Goal: Information Seeking & Learning: Check status

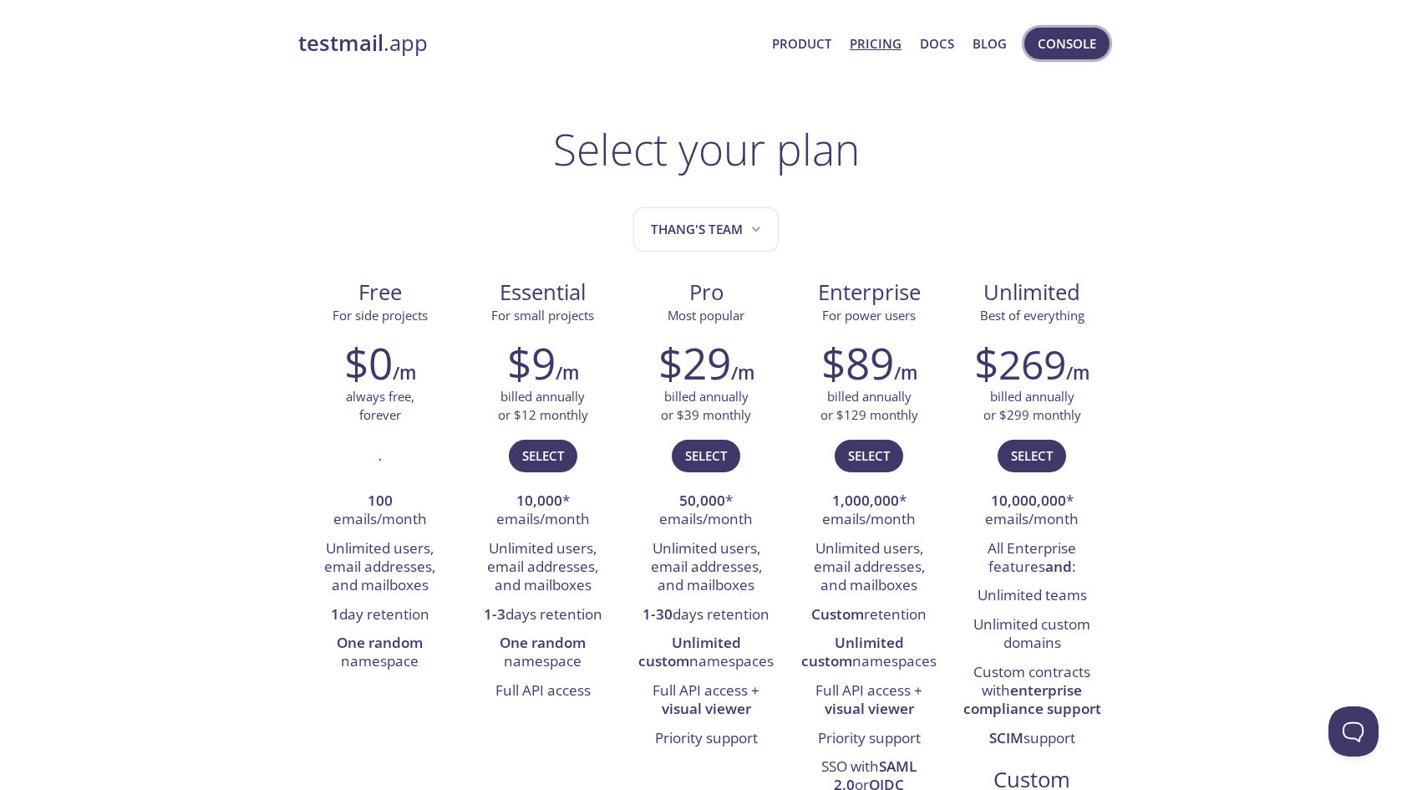
click at [694, 42] on span "Console" at bounding box center [1067, 44] width 58 height 22
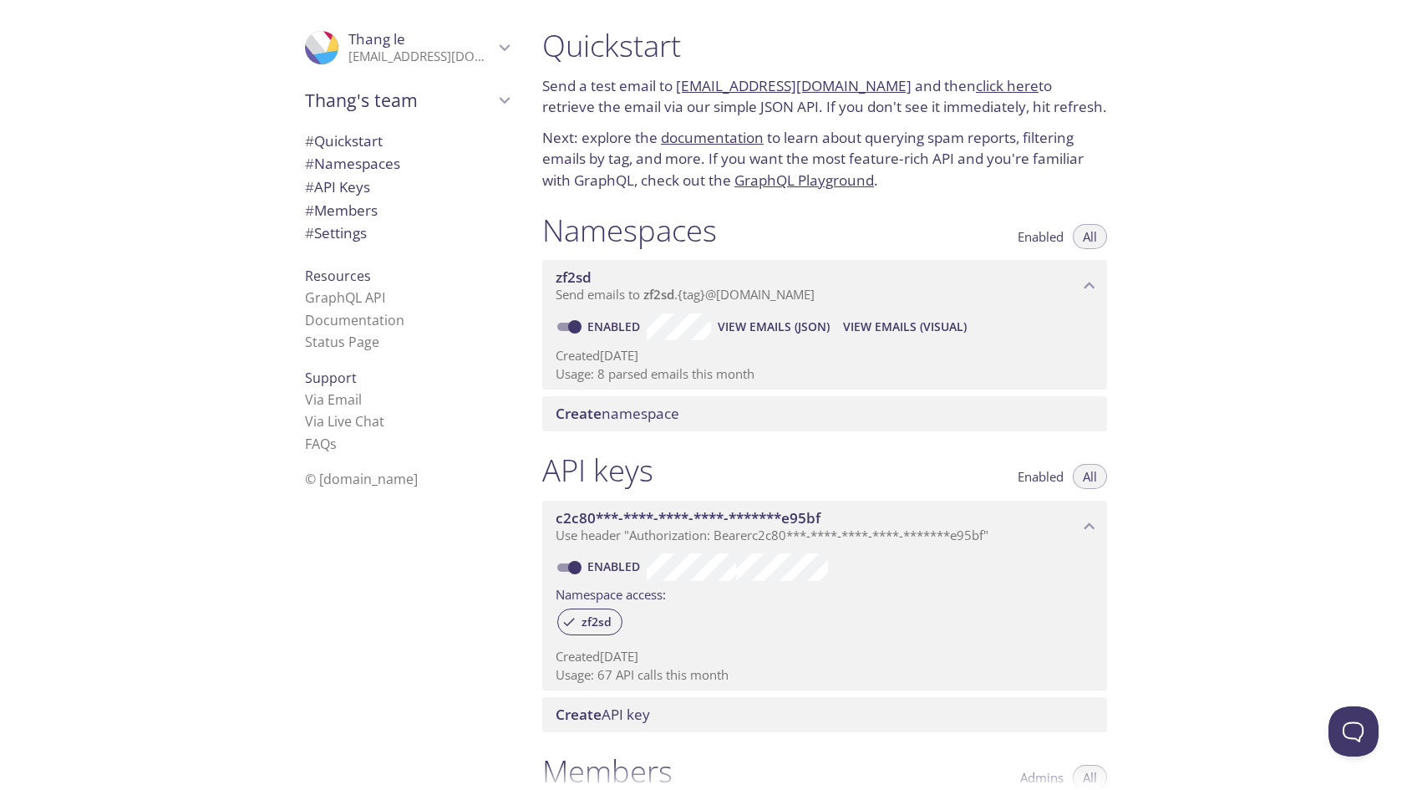
click at [374, 165] on span "# Namespaces" at bounding box center [352, 163] width 95 height 19
click at [694, 322] on span "View Emails (Visual)" at bounding box center [905, 327] width 124 height 20
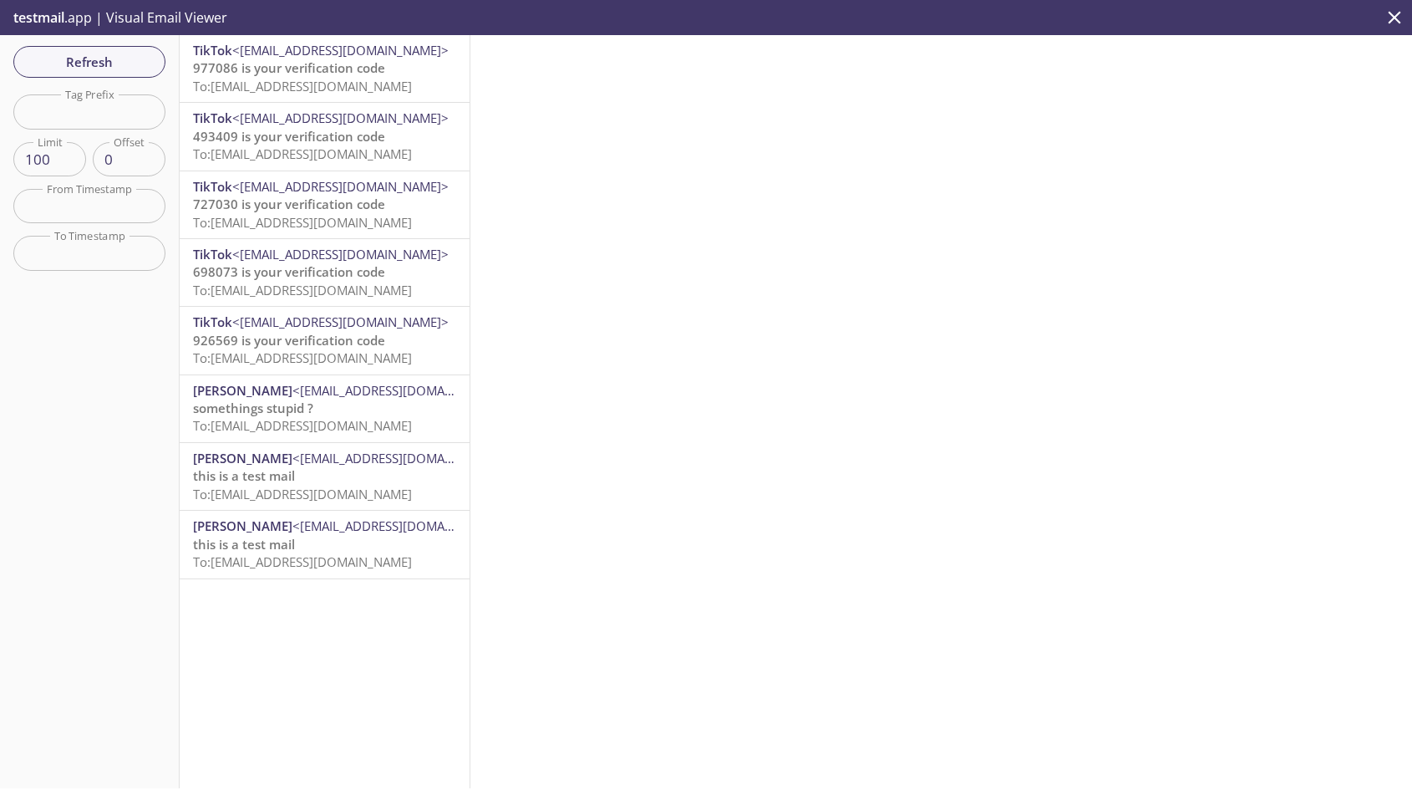
click at [335, 80] on span "To: [EMAIL_ADDRESS][DOMAIN_NAME]" at bounding box center [302, 86] width 219 height 17
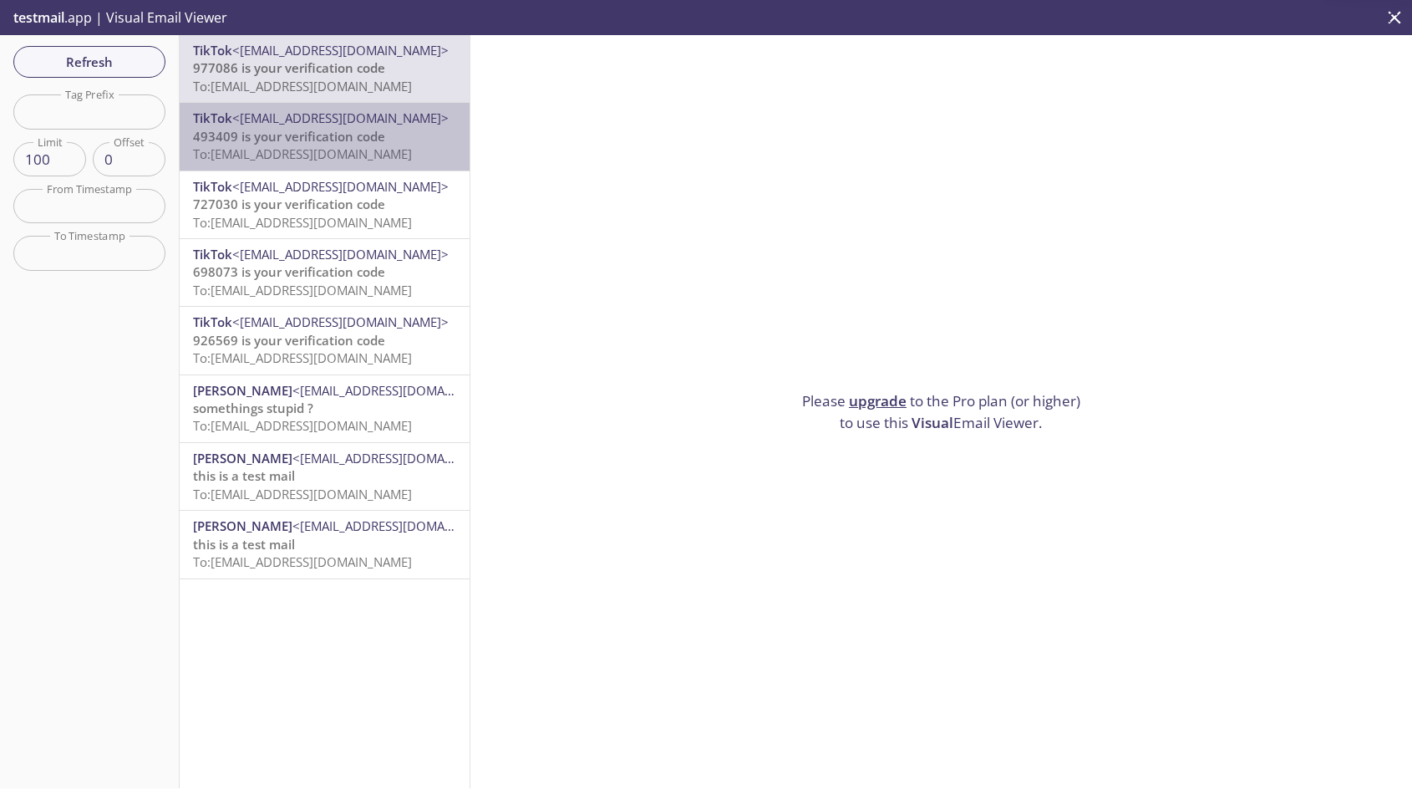
click at [336, 165] on div "TikTok <[EMAIL_ADDRESS][DOMAIN_NAME]> 493409 is your verification code To: [EMA…" at bounding box center [325, 136] width 290 height 67
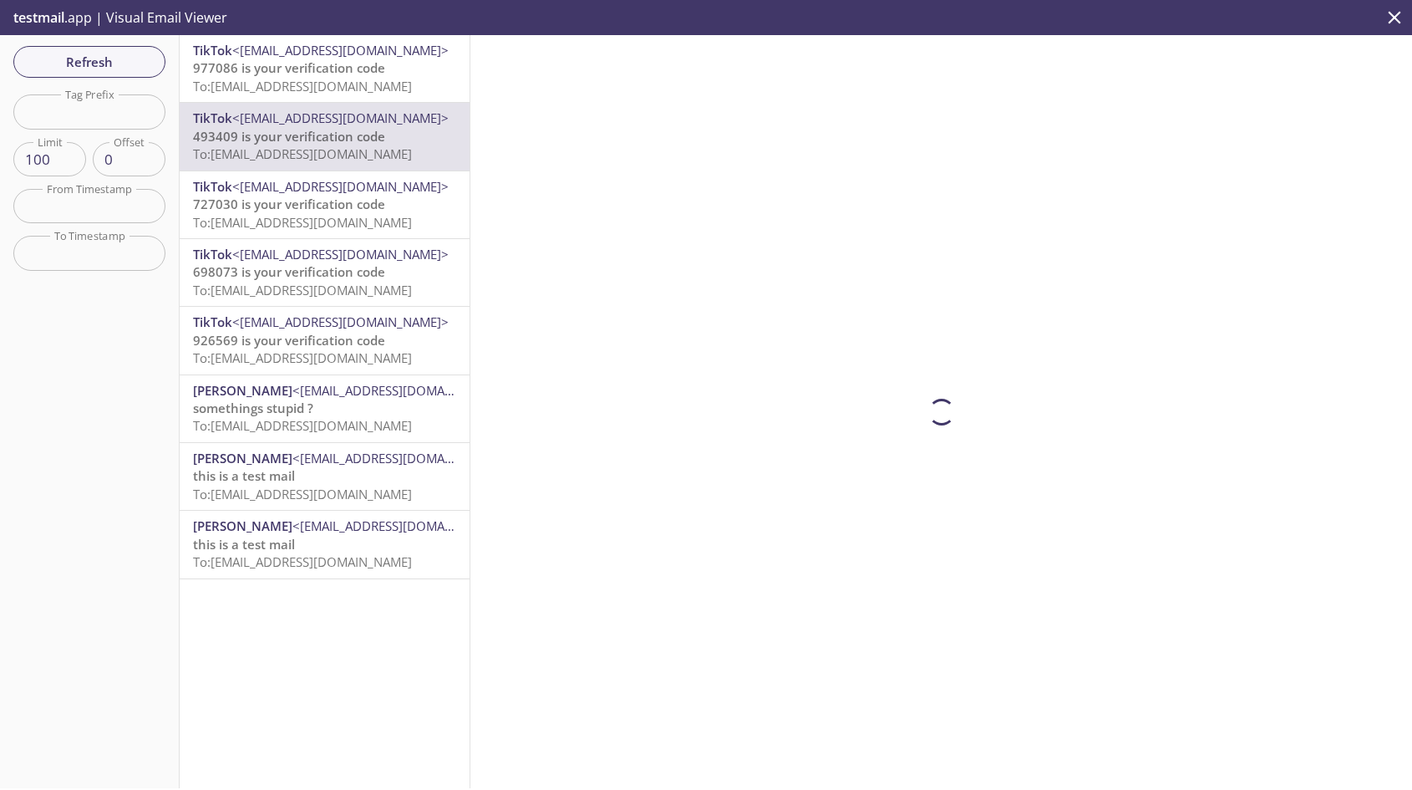
click at [312, 263] on span "698073 is your verification code" at bounding box center [289, 271] width 192 height 17
